Goal: Information Seeking & Learning: Learn about a topic

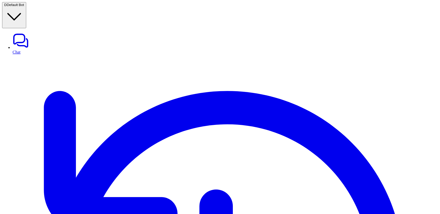
scroll to position [43, 0]
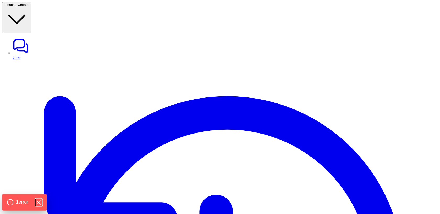
click at [38, 203] on icon "Hide Errors" at bounding box center [38, 202] width 7 height 7
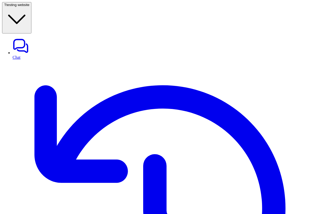
scroll to position [52, 0]
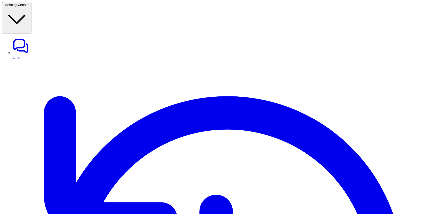
drag, startPoint x: 99, startPoint y: 77, endPoint x: 171, endPoint y: 77, distance: 72.0
copy p "Connected to your Hubspot instance"
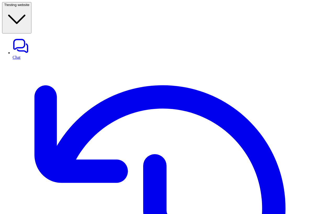
click at [29, 7] on span "testing website" at bounding box center [17, 5] width 23 height 4
